Goal: Information Seeking & Learning: Learn about a topic

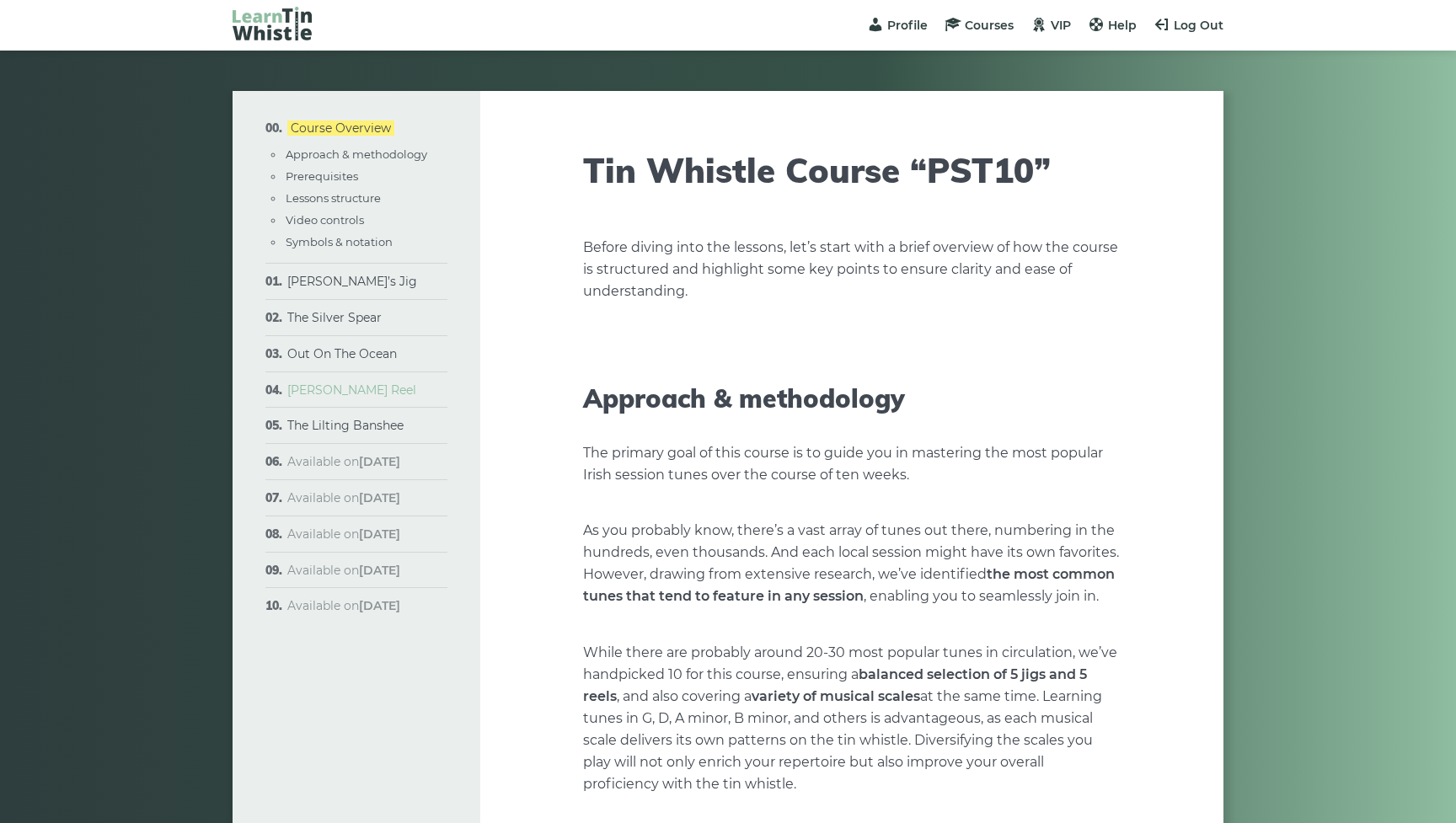
click at [326, 389] on link "[PERSON_NAME] Reel" at bounding box center [352, 390] width 129 height 15
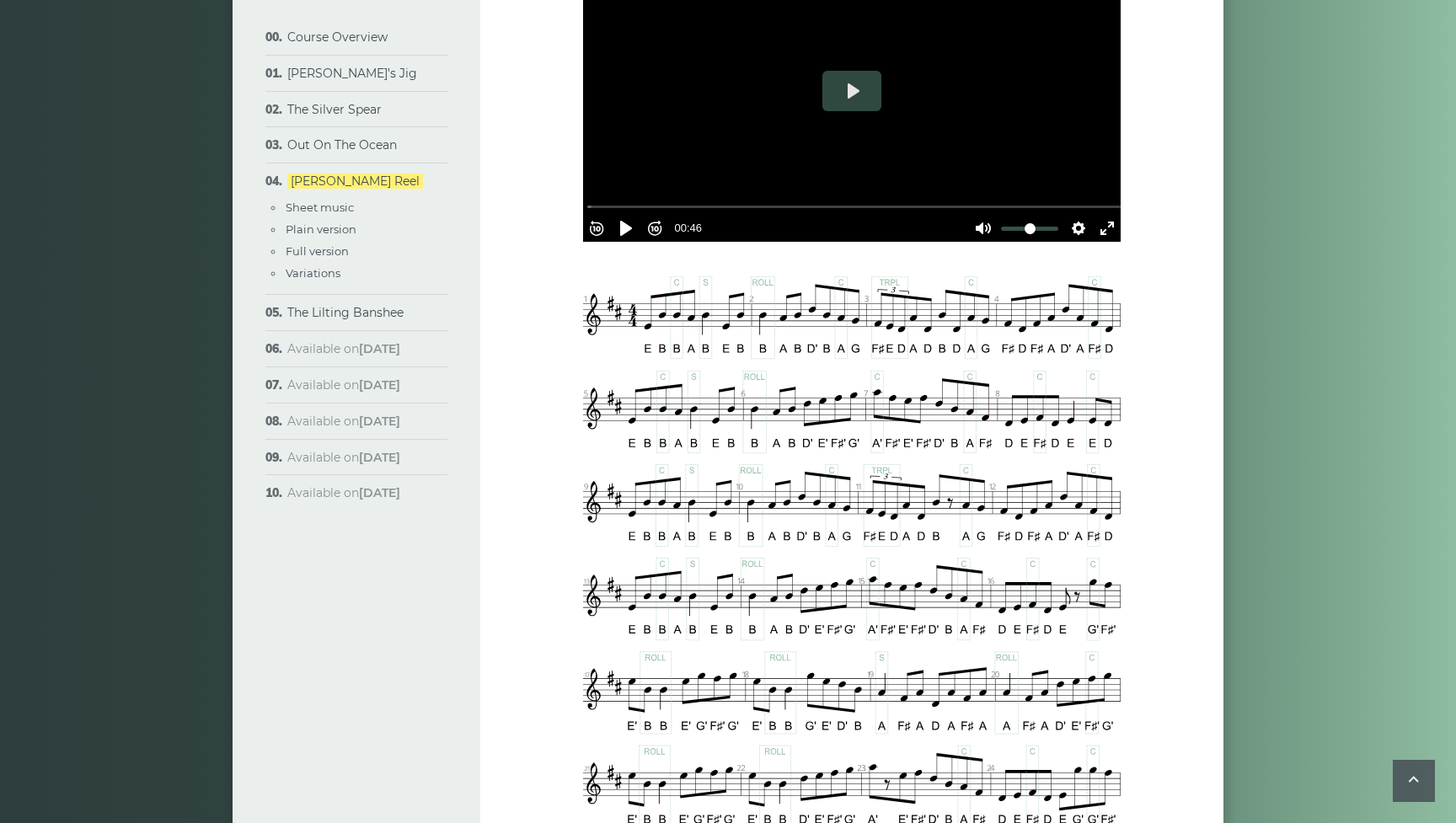
scroll to position [556, 0]
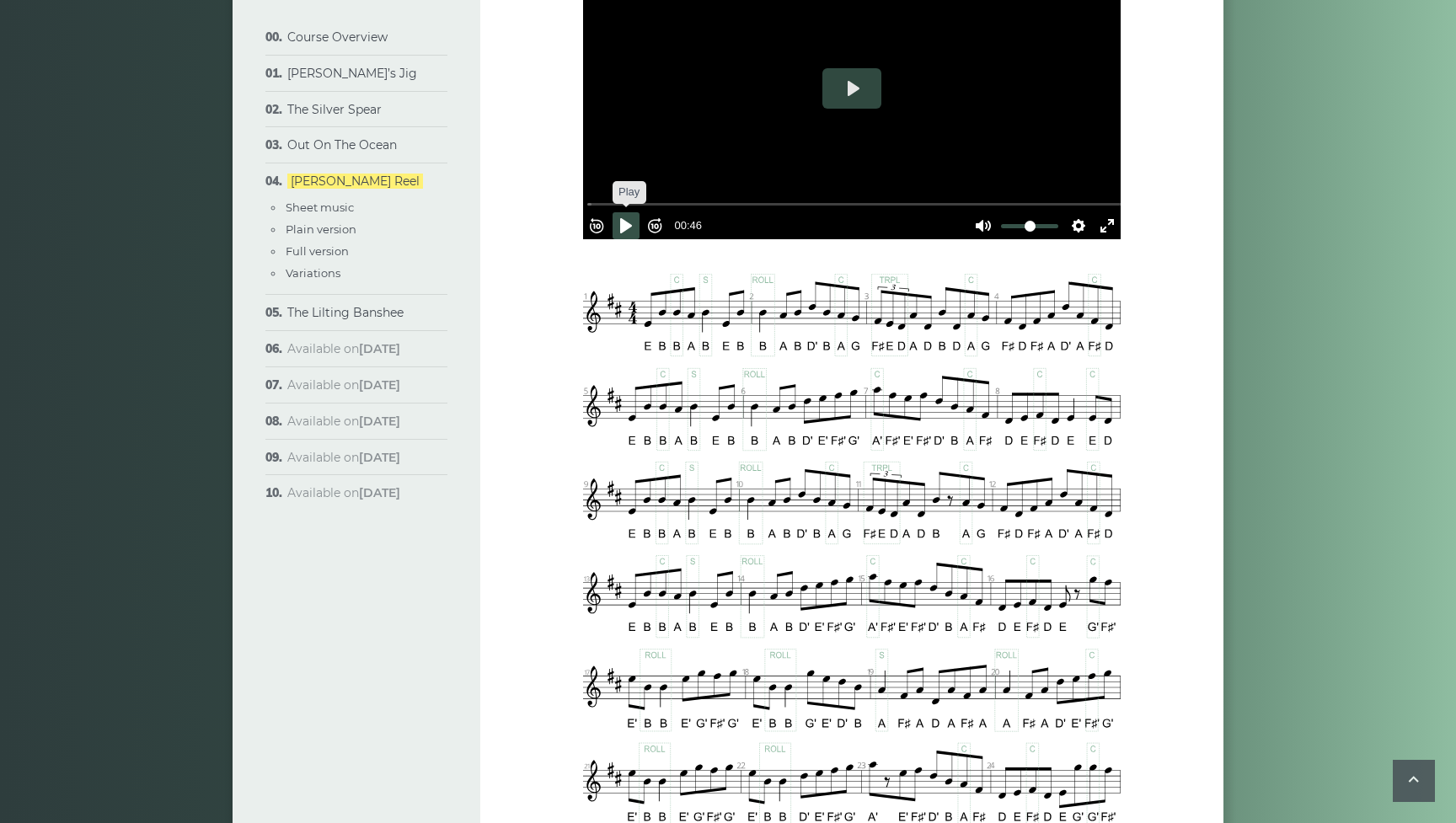
click at [633, 213] on button "Pause Play" at bounding box center [626, 226] width 27 height 27
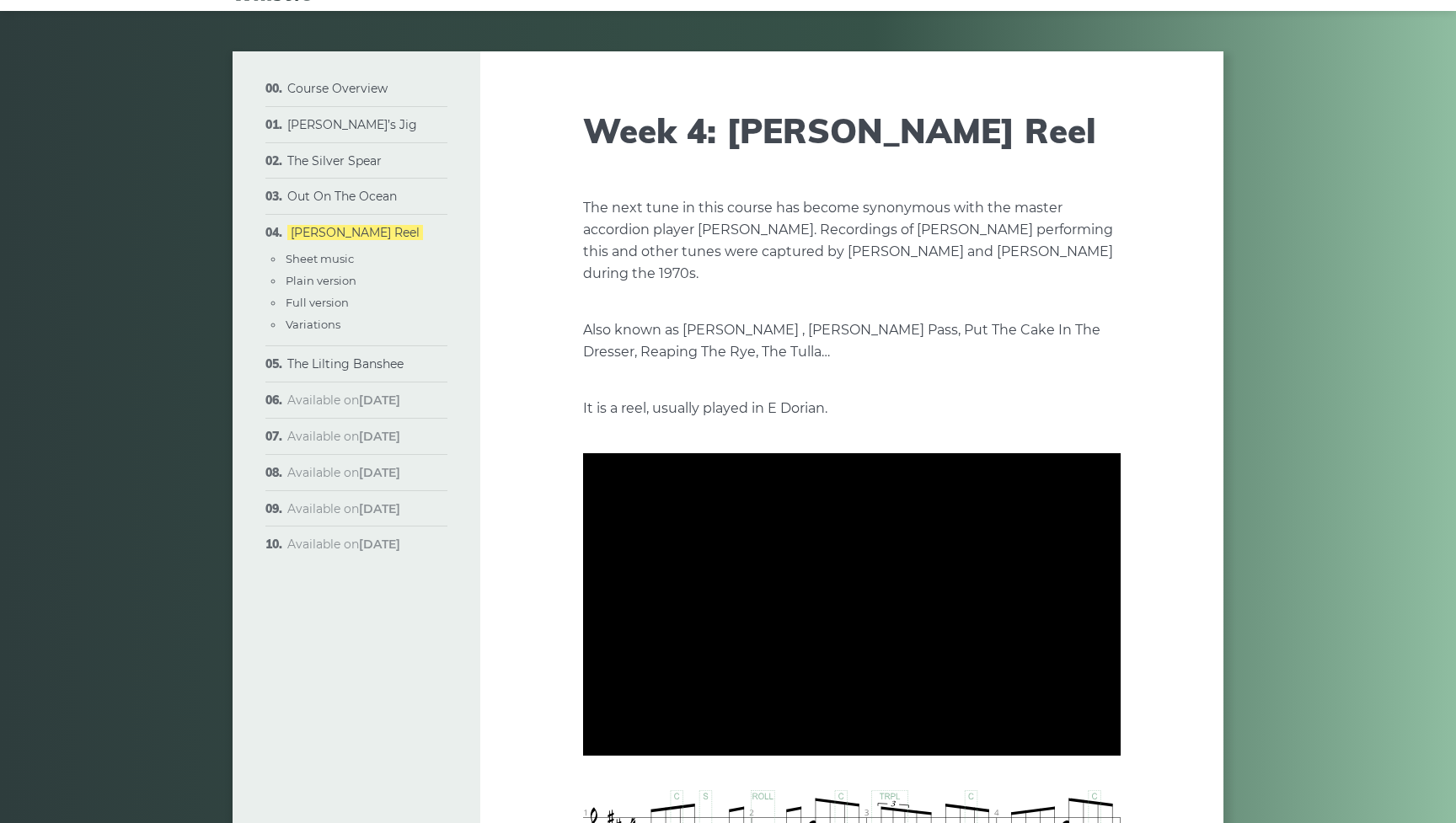
scroll to position [44, 0]
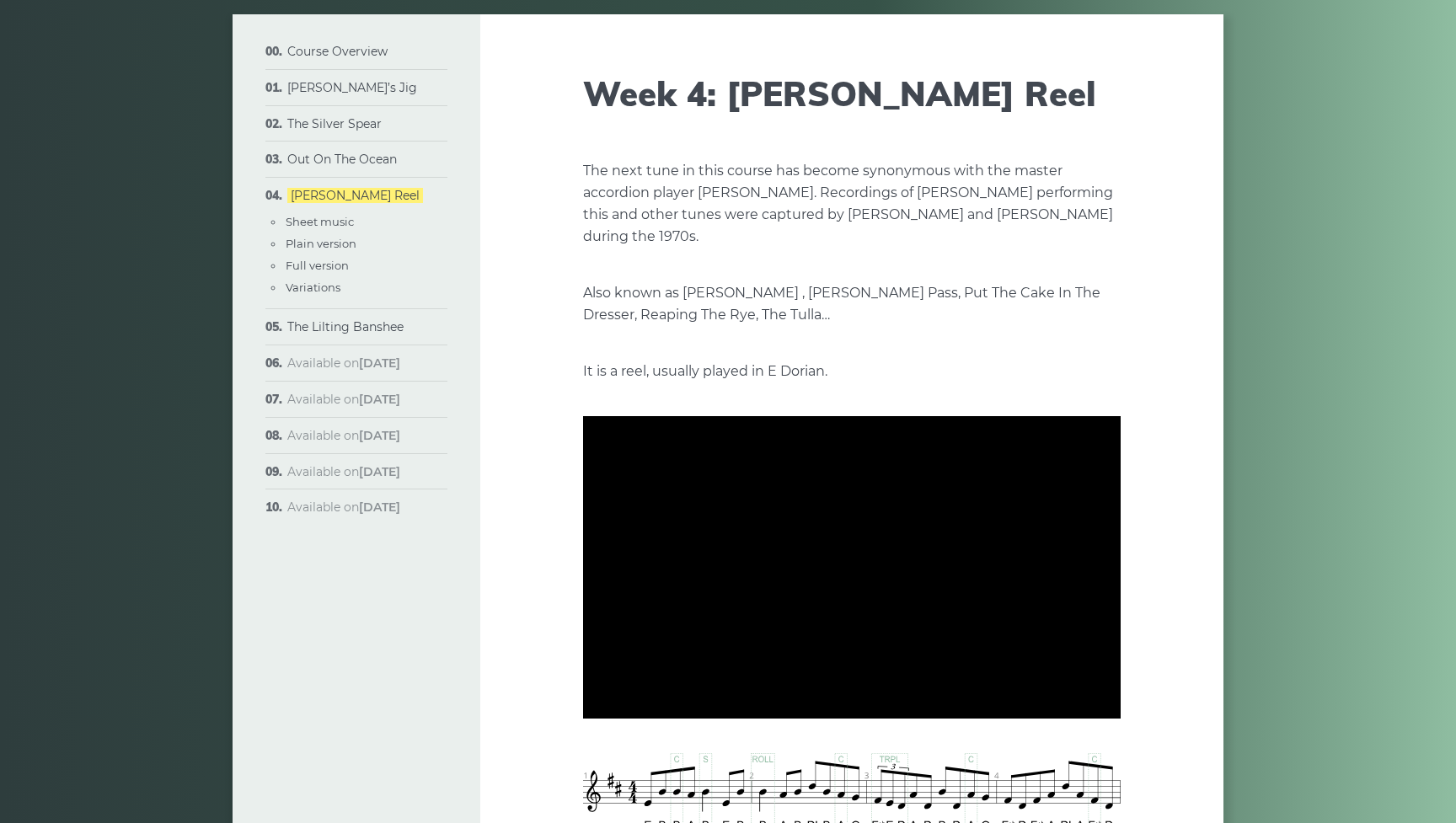
type input "***"
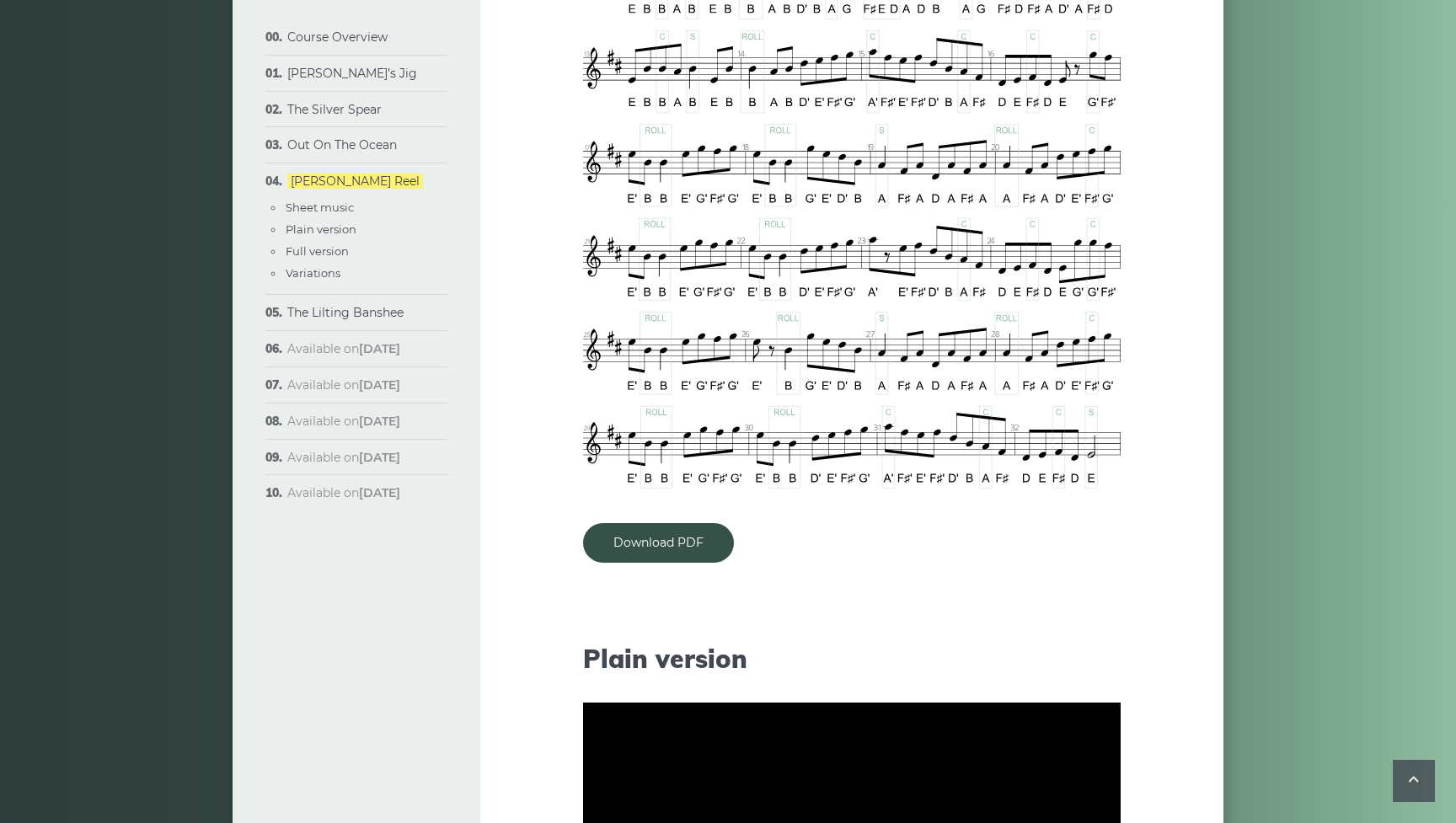
scroll to position [1091, 0]
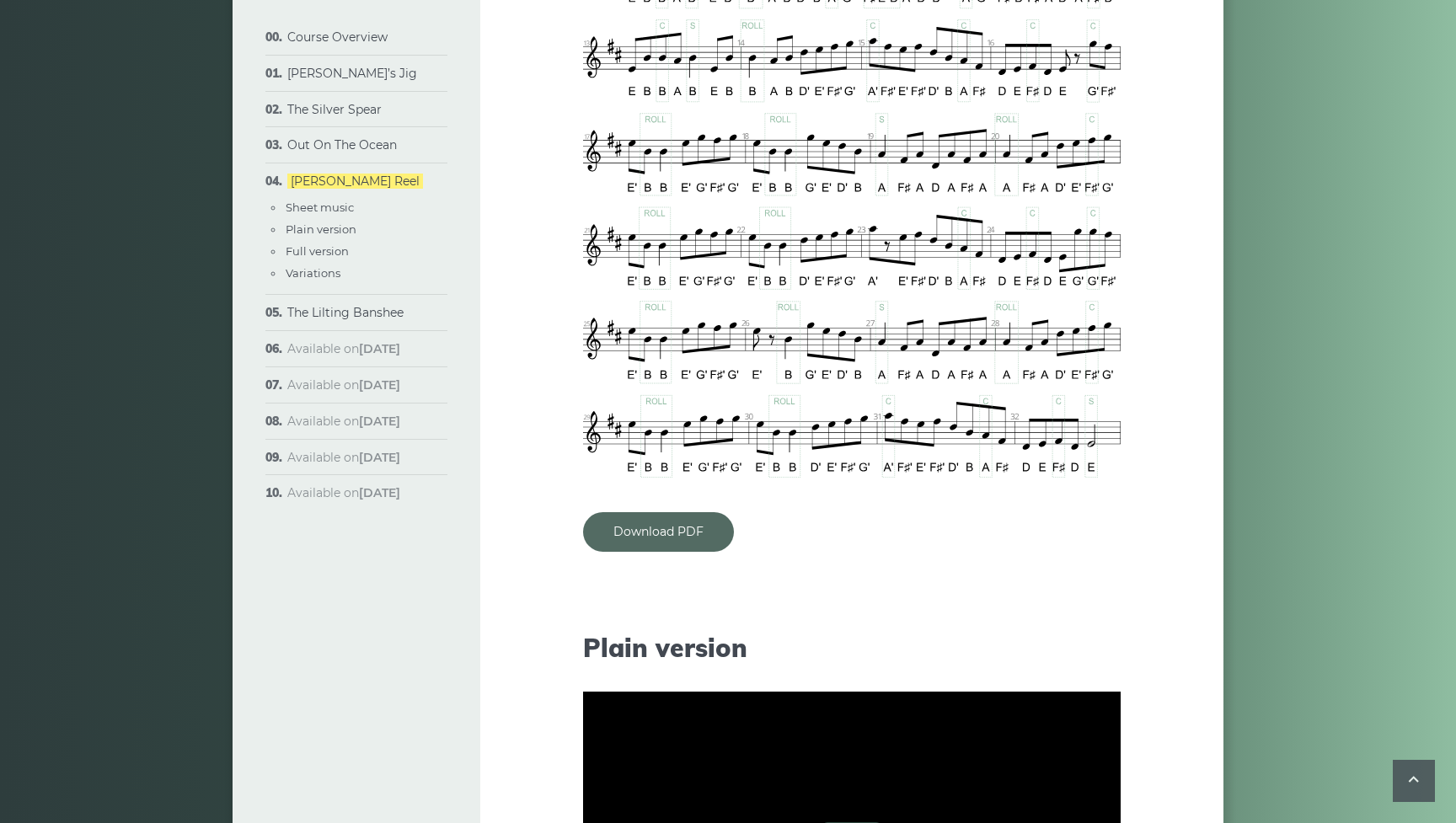
click at [662, 529] on link "Download PDF" at bounding box center [659, 532] width 151 height 39
click at [320, 309] on link "The Lilting Banshee" at bounding box center [346, 312] width 117 height 15
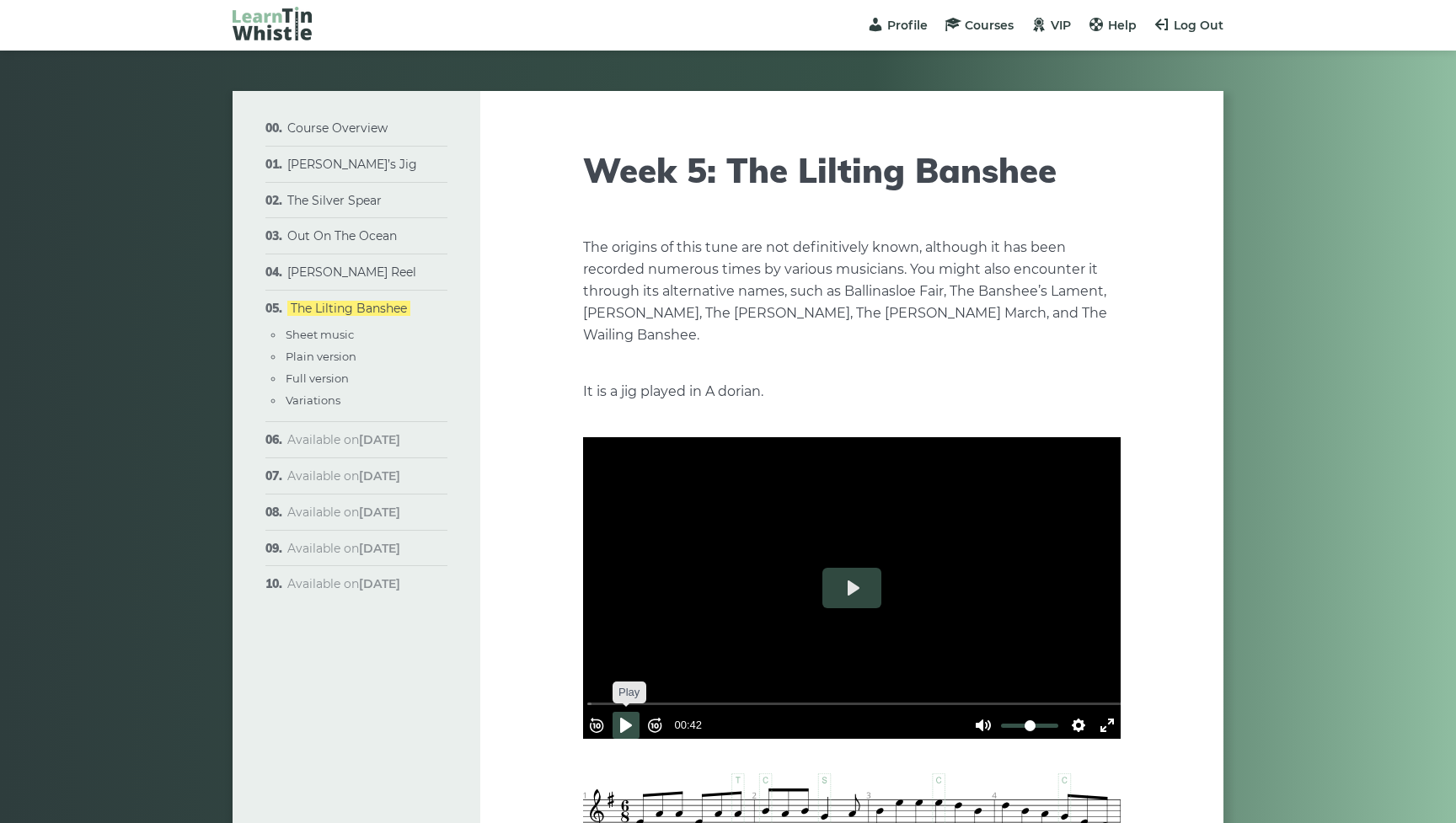
click at [632, 720] on button "Pause Play" at bounding box center [626, 725] width 27 height 27
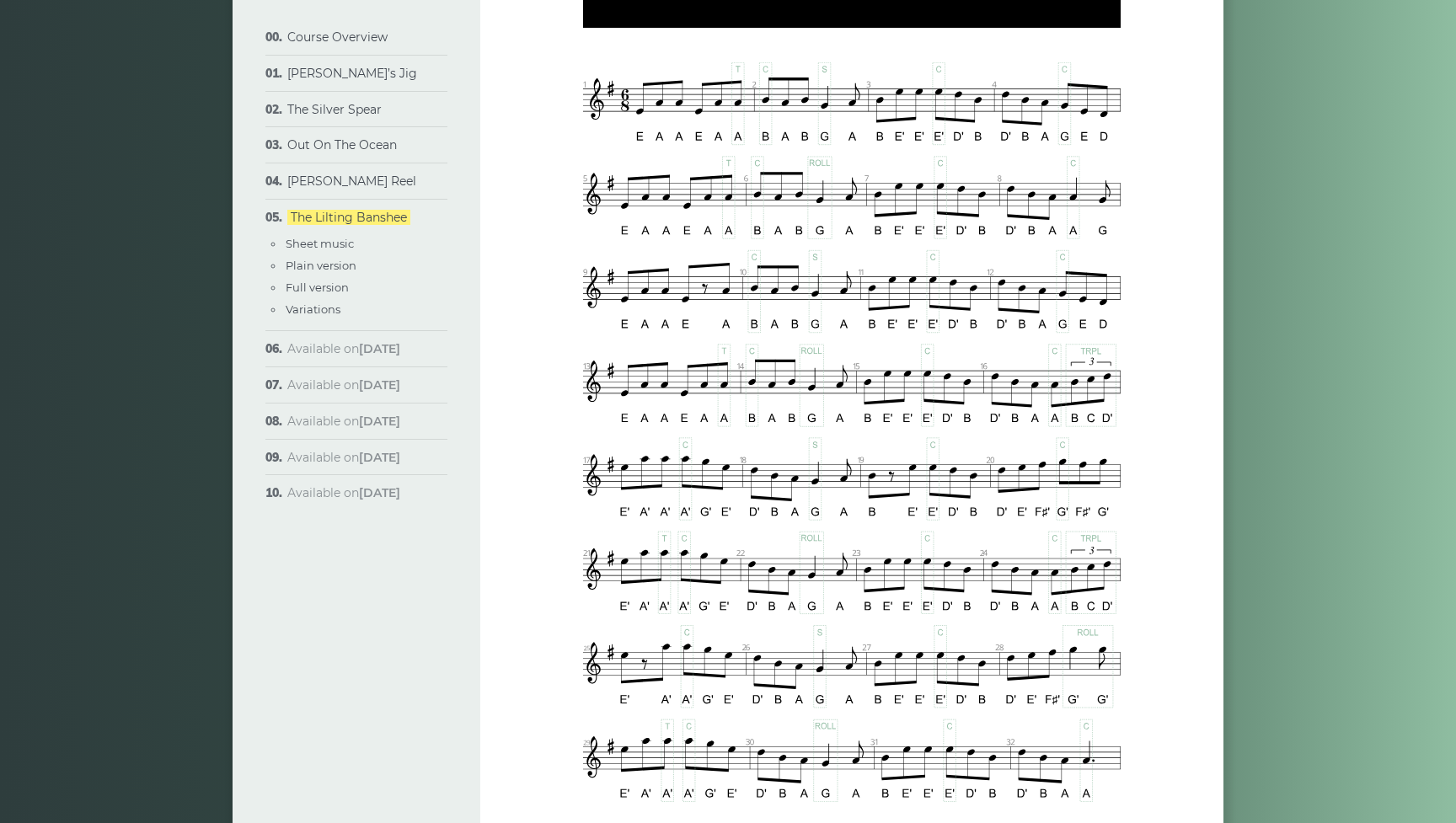
type input "*****"
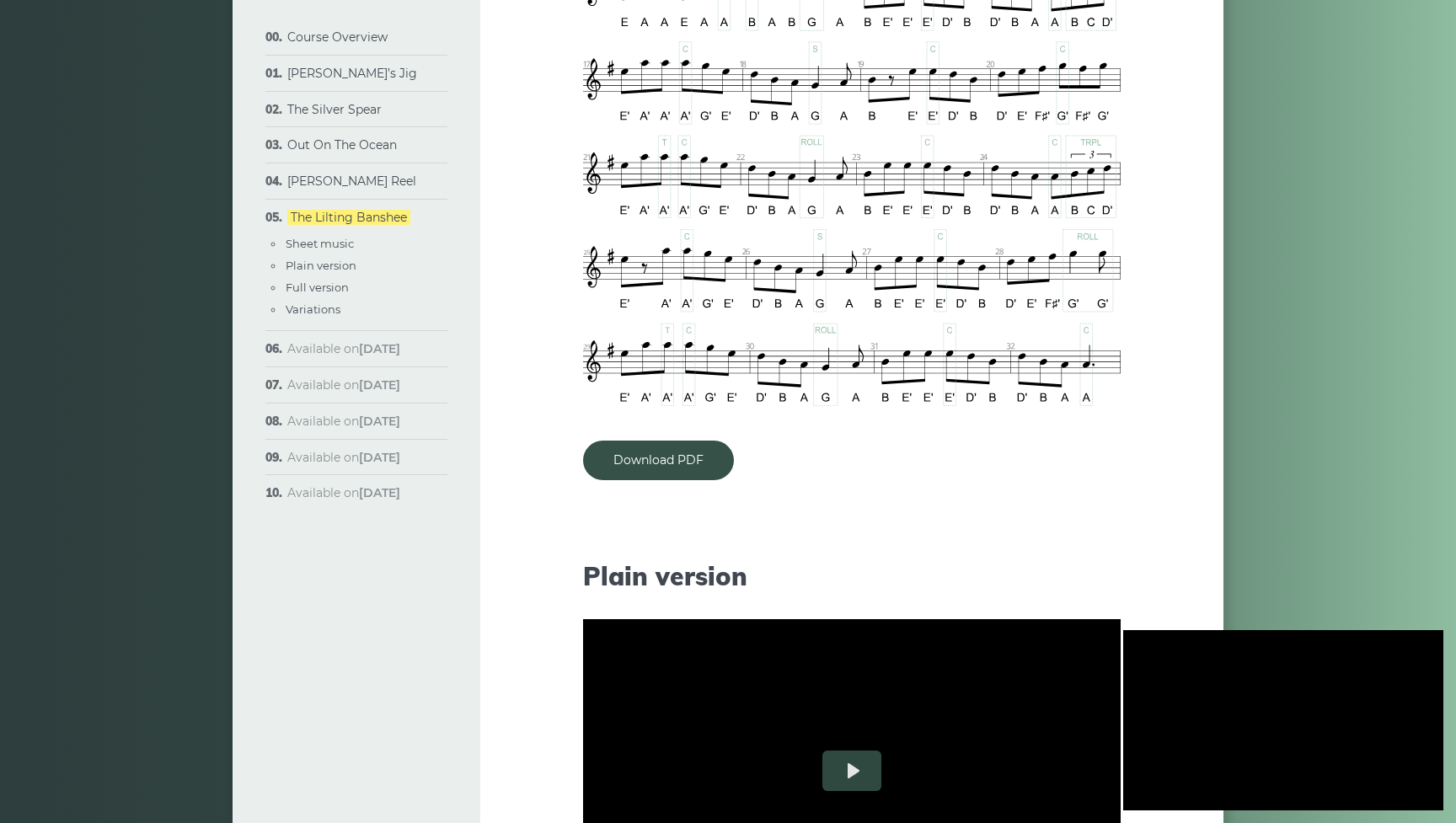
scroll to position [1109, 0]
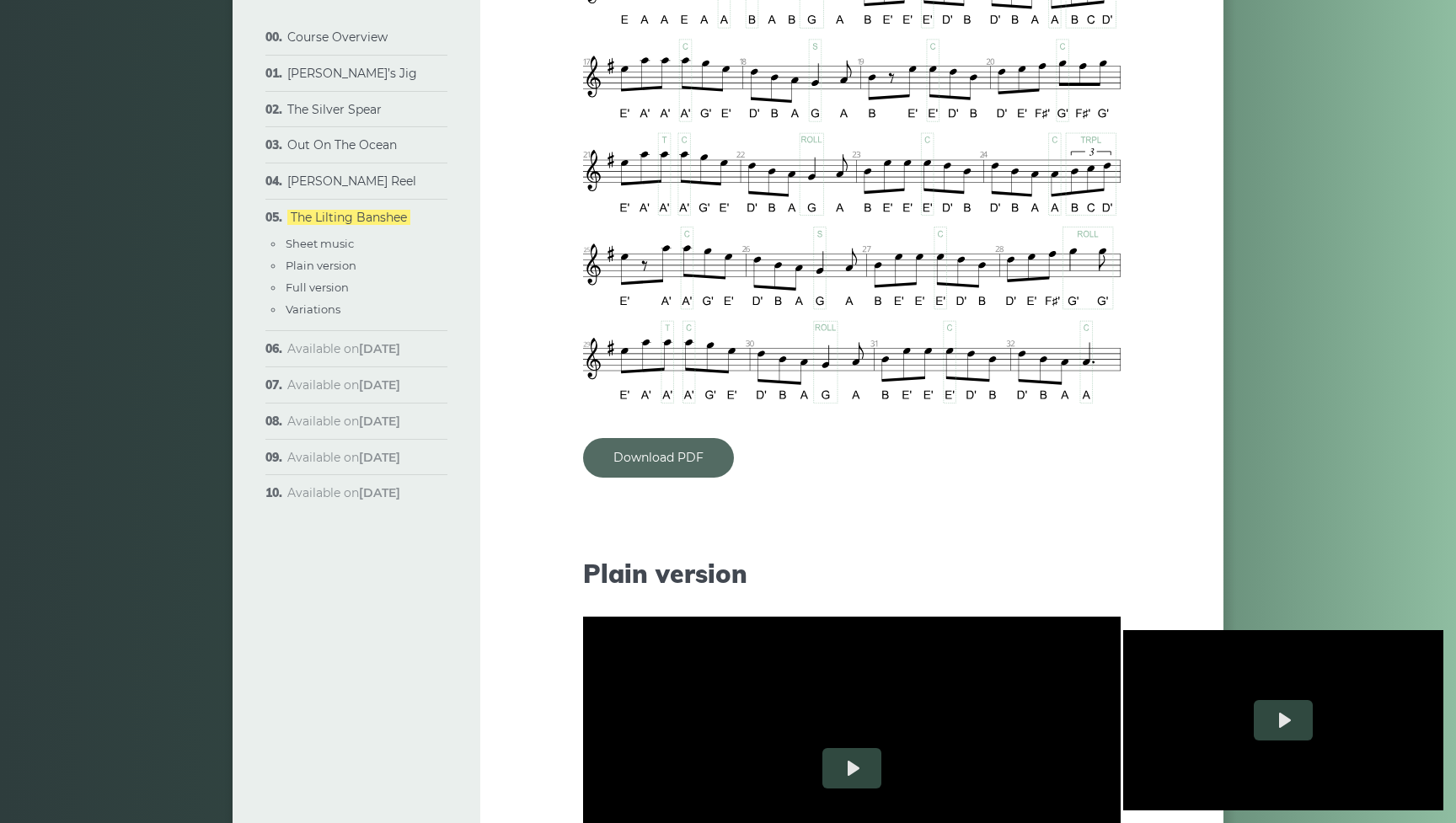
click at [666, 461] on link "Download PDF" at bounding box center [659, 458] width 151 height 39
